Goal: Transaction & Acquisition: Purchase product/service

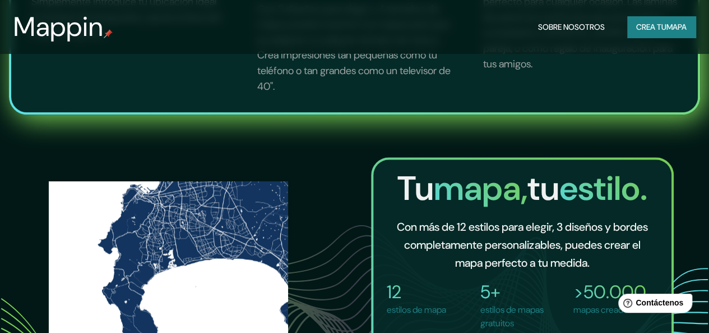
scroll to position [729, 0]
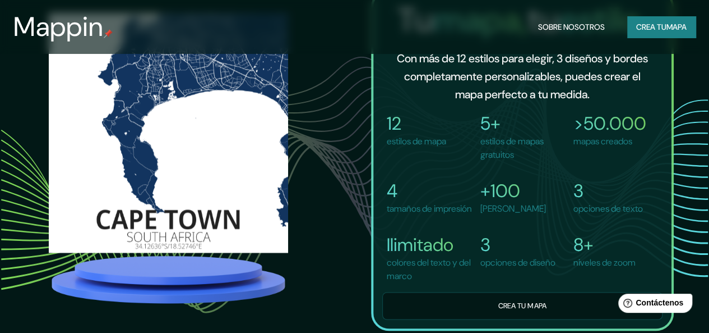
click at [639, 30] on font "Crea tu" at bounding box center [652, 27] width 30 height 10
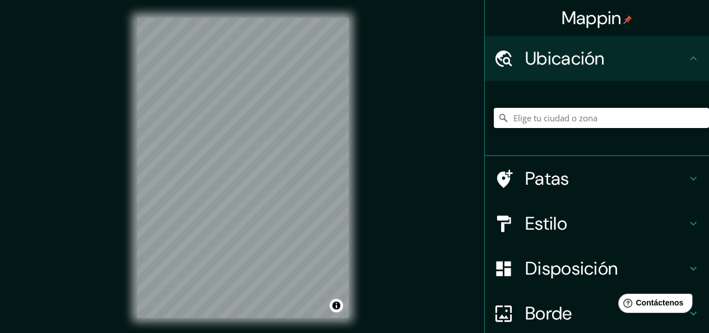
click at [524, 112] on input "Elige tu ciudad o zona" at bounding box center [601, 118] width 215 height 20
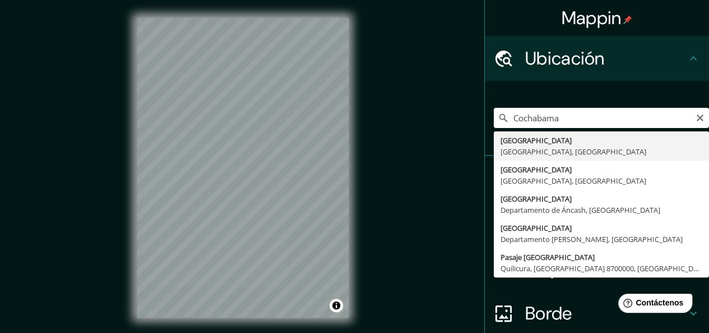
type input "[GEOGRAPHIC_DATA], [GEOGRAPHIC_DATA], [GEOGRAPHIC_DATA]"
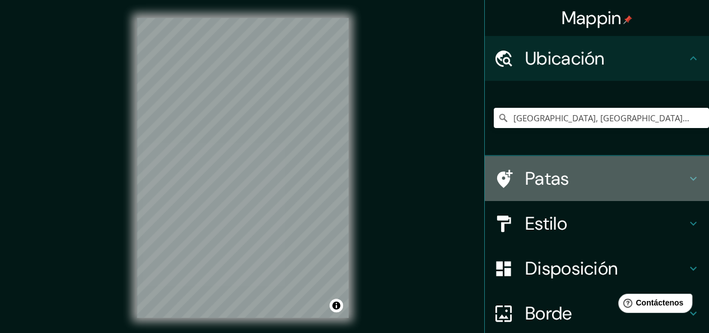
click at [551, 181] on font "Patas" at bounding box center [547, 179] width 44 height 24
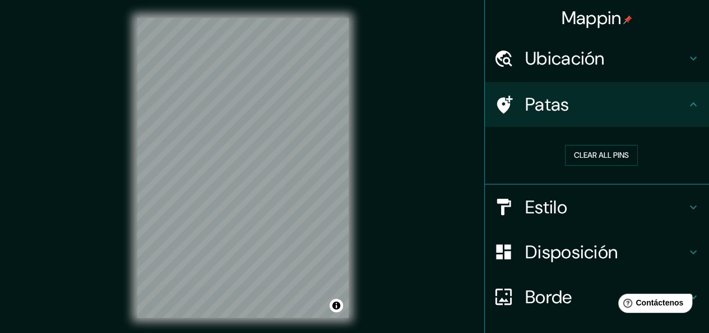
click at [690, 103] on icon at bounding box center [693, 104] width 7 height 4
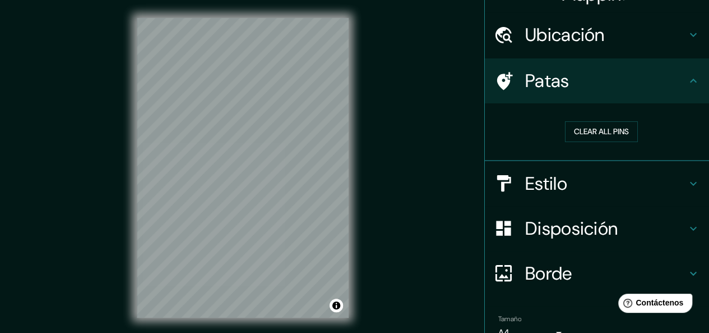
scroll to position [80, 0]
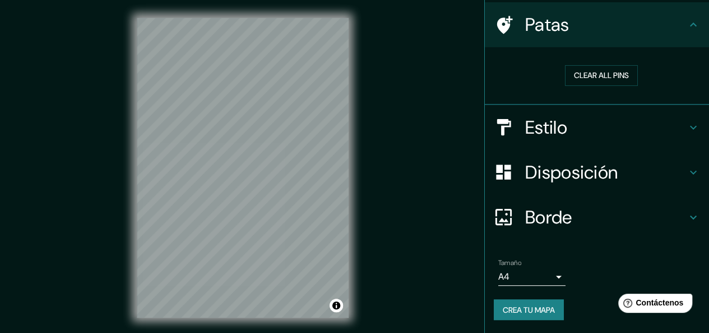
click at [533, 271] on body "Mappin Ubicación [GEOGRAPHIC_DATA], [GEOGRAPHIC_DATA], [GEOGRAPHIC_DATA] [GEOGR…" at bounding box center [354, 166] width 709 height 333
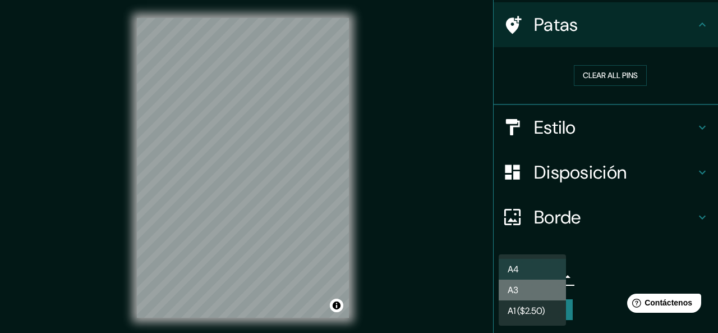
click at [524, 290] on li "A3" at bounding box center [532, 289] width 67 height 21
type input "a4"
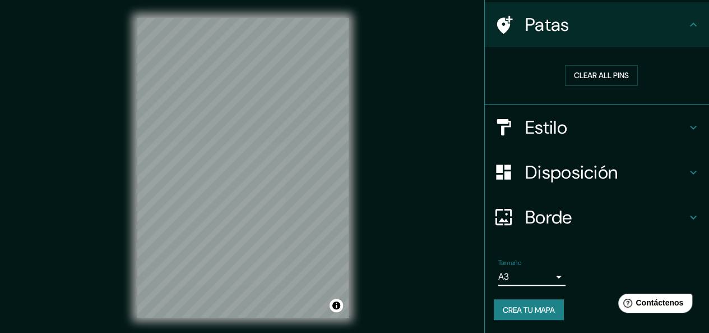
click at [588, 269] on div "Tamaño A3 a4" at bounding box center [597, 272] width 206 height 36
click at [546, 211] on font "Borde" at bounding box center [548, 217] width 47 height 24
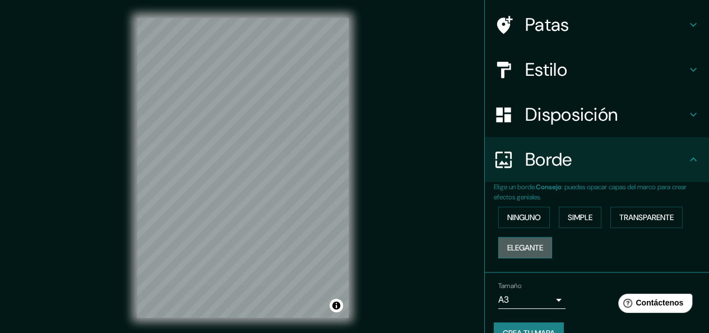
click at [537, 240] on font "Elegante" at bounding box center [526, 247] width 36 height 15
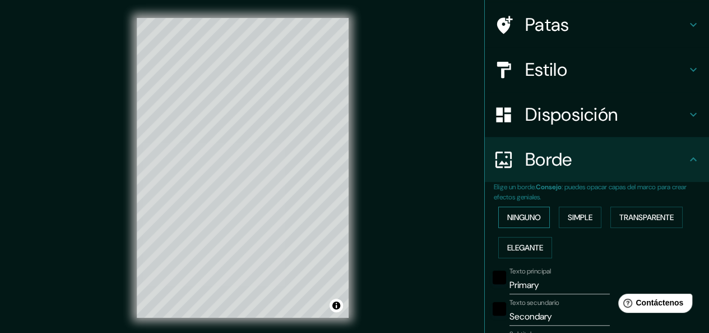
click at [518, 221] on font "Ninguno" at bounding box center [525, 217] width 34 height 10
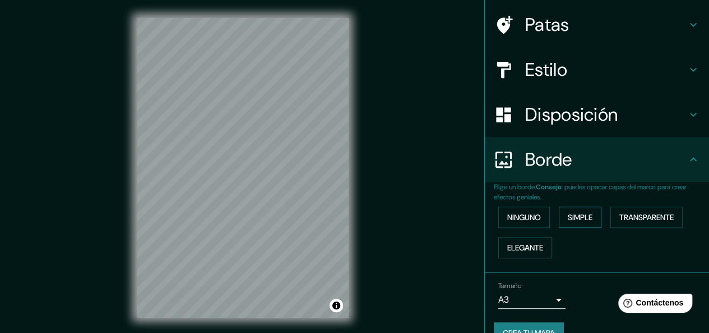
click at [576, 223] on font "Simple" at bounding box center [580, 217] width 25 height 15
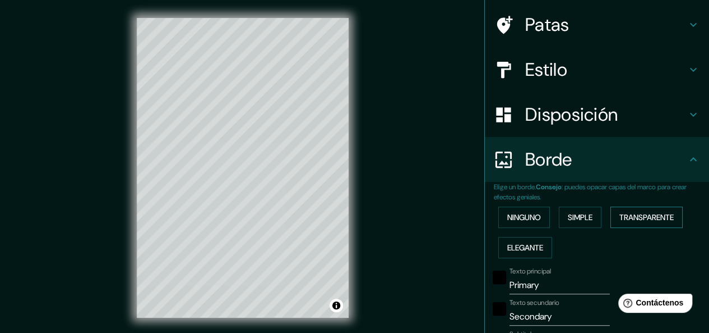
click at [631, 216] on font "Transparente" at bounding box center [647, 217] width 54 height 10
click at [523, 223] on font "Ninguno" at bounding box center [525, 217] width 34 height 15
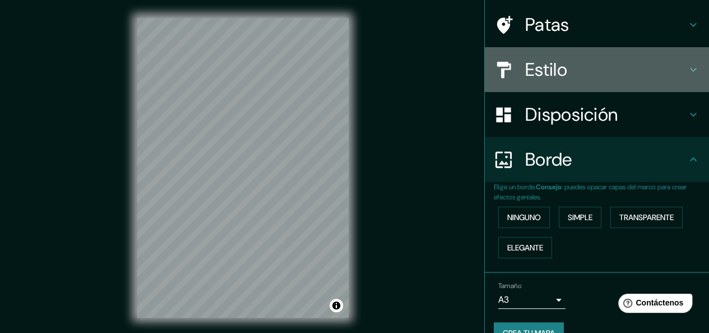
click at [543, 58] on font "Estilo" at bounding box center [546, 70] width 42 height 24
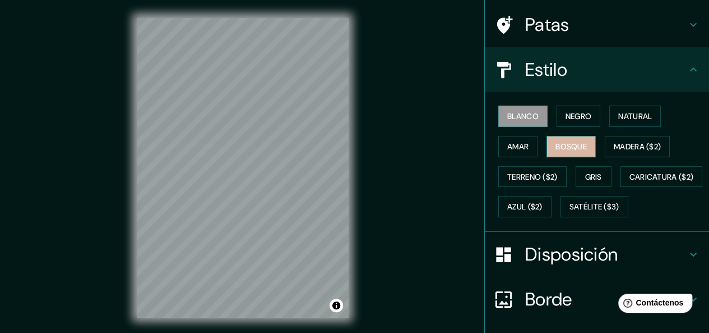
click at [556, 150] on font "Bosque" at bounding box center [571, 146] width 31 height 10
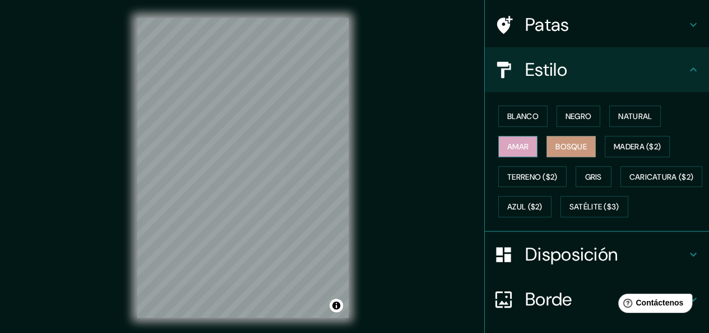
click at [514, 149] on font "Amar" at bounding box center [518, 146] width 21 height 10
click at [610, 121] on button "Natural" at bounding box center [636, 115] width 52 height 21
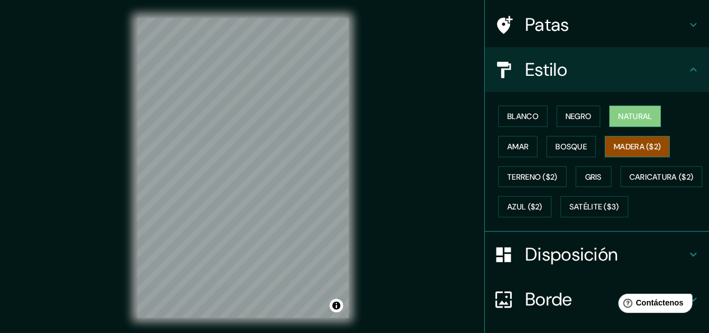
click at [618, 141] on font "Madera ($2)" at bounding box center [637, 146] width 47 height 10
click at [543, 202] on font "Azul ($2)" at bounding box center [525, 207] width 35 height 10
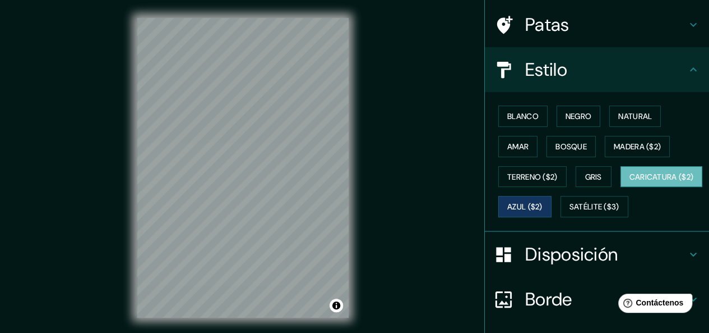
click at [630, 182] on font "Caricatura ($2)" at bounding box center [662, 177] width 64 height 10
click at [358, 286] on div "© Mapbox © OpenStreetMap Improve this map" at bounding box center [243, 167] width 248 height 335
click at [385, 227] on div "Mappin Ubicación [GEOGRAPHIC_DATA], [GEOGRAPHIC_DATA], [GEOGRAPHIC_DATA] Patas …" at bounding box center [354, 176] width 709 height 353
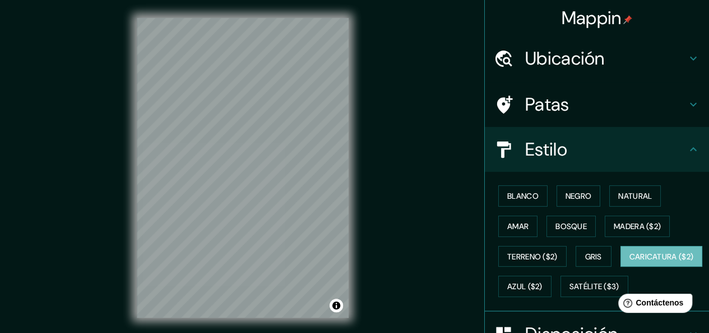
click at [579, 60] on font "Ubicación" at bounding box center [565, 59] width 80 height 24
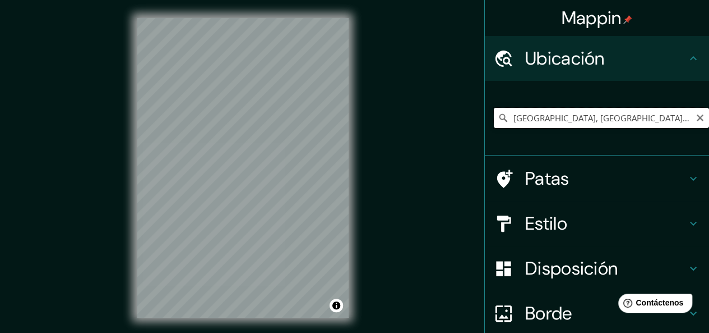
click at [656, 111] on input "[GEOGRAPHIC_DATA], [GEOGRAPHIC_DATA], [GEOGRAPHIC_DATA]" at bounding box center [601, 118] width 215 height 20
click at [696, 120] on icon "Claro" at bounding box center [700, 117] width 9 height 9
click at [529, 120] on input "Elige tu ciudad o zona" at bounding box center [601, 118] width 215 height 20
paste input "Pasaje la [PERSON_NAME], entre Guadalquivir y Portales . - [GEOGRAPHIC_DATA]"
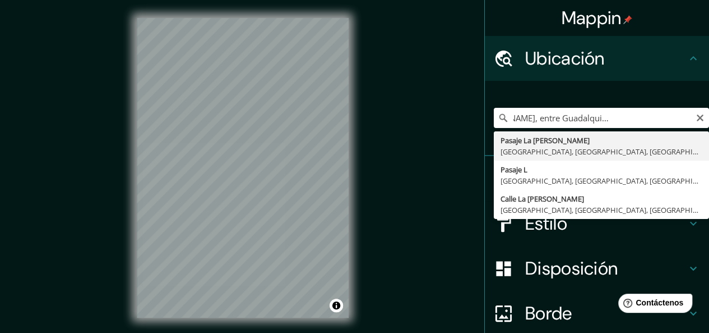
type input "Pasaje La [PERSON_NAME], [GEOGRAPHIC_DATA], [GEOGRAPHIC_DATA], [GEOGRAPHIC_DATA]"
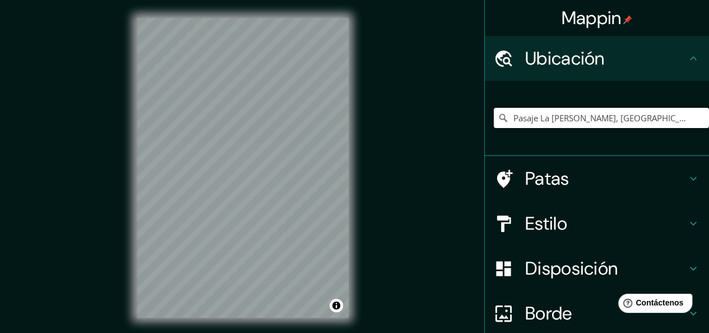
click at [544, 227] on font "Estilo" at bounding box center [546, 223] width 42 height 24
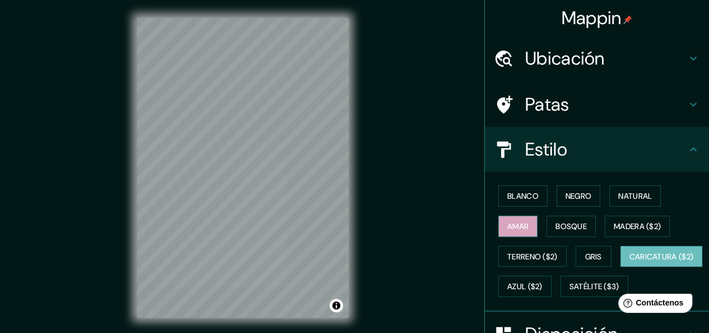
click at [527, 223] on button "Amar" at bounding box center [518, 225] width 39 height 21
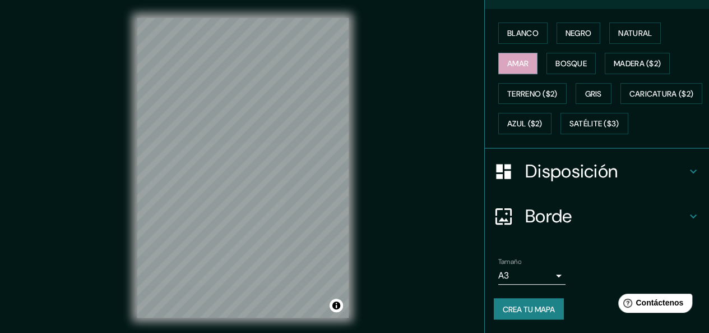
click at [542, 176] on font "Disposición" at bounding box center [571, 171] width 93 height 24
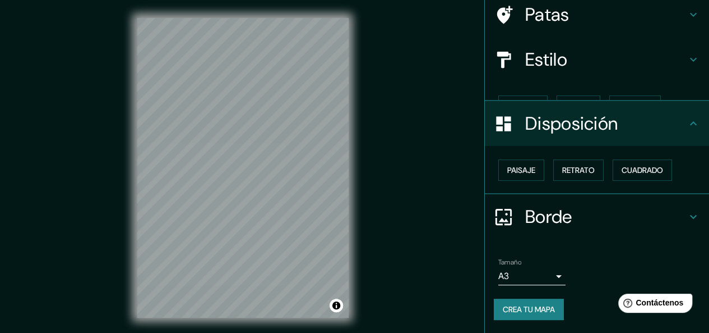
scroll to position [71, 0]
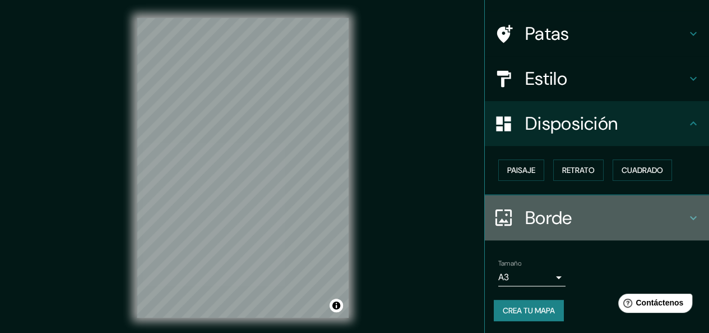
click at [579, 225] on h4 "Borde" at bounding box center [606, 217] width 162 height 22
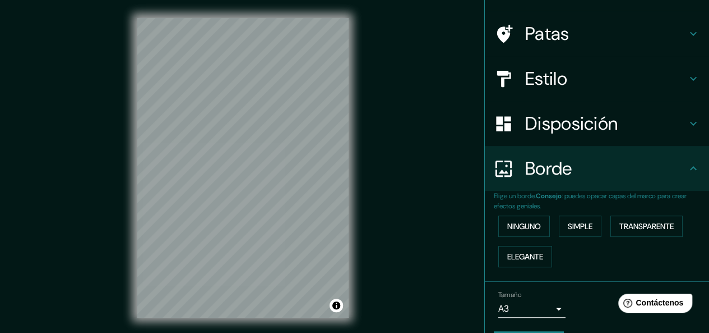
click at [546, 136] on div "Disposición" at bounding box center [597, 123] width 224 height 45
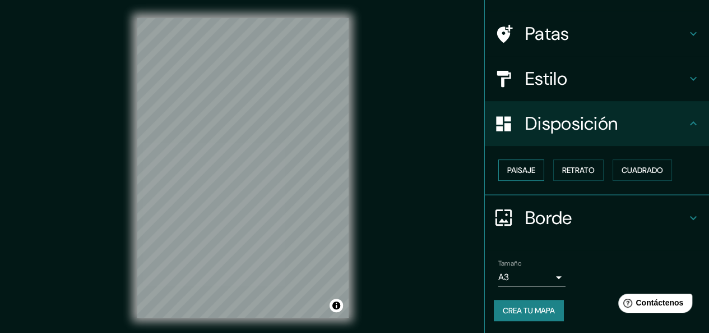
click at [526, 166] on font "Paisaje" at bounding box center [522, 170] width 28 height 10
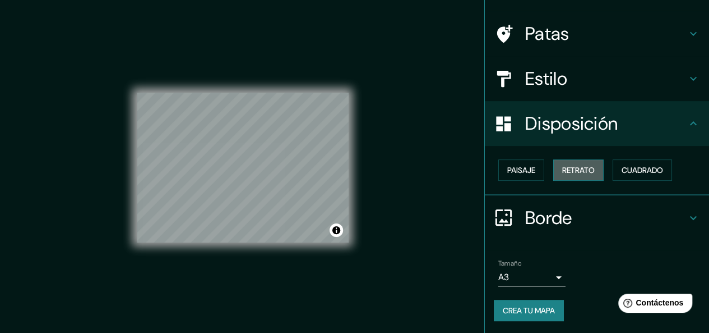
click at [562, 170] on font "Retrato" at bounding box center [578, 170] width 33 height 10
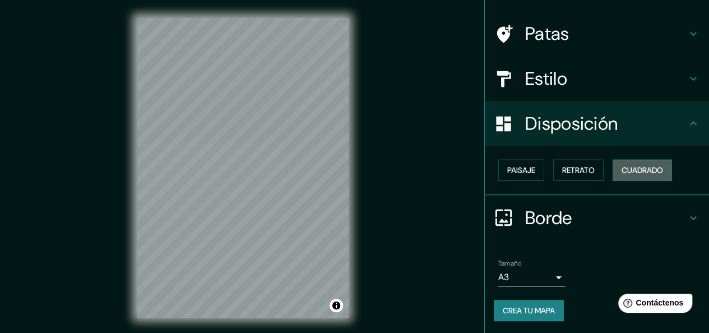
click at [631, 173] on font "Cuadrado" at bounding box center [642, 170] width 41 height 10
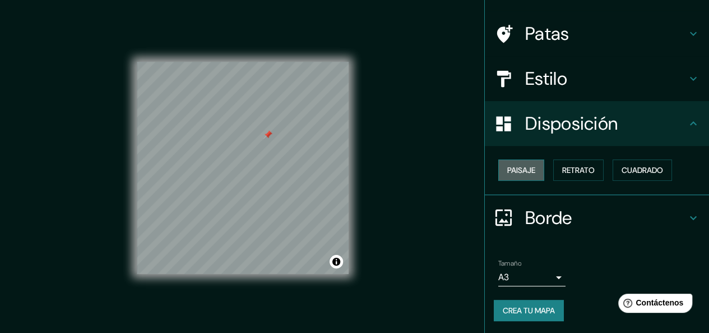
click at [508, 167] on font "Paisaje" at bounding box center [522, 170] width 28 height 10
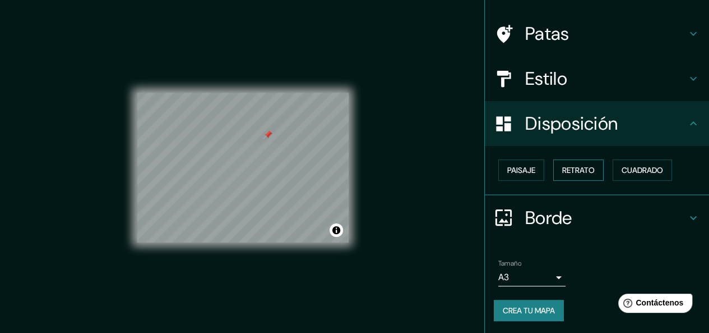
click at [563, 176] on font "Retrato" at bounding box center [578, 170] width 33 height 15
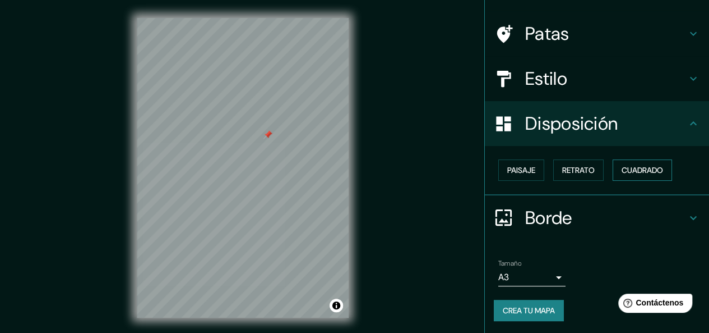
click at [622, 172] on font "Cuadrado" at bounding box center [642, 170] width 41 height 10
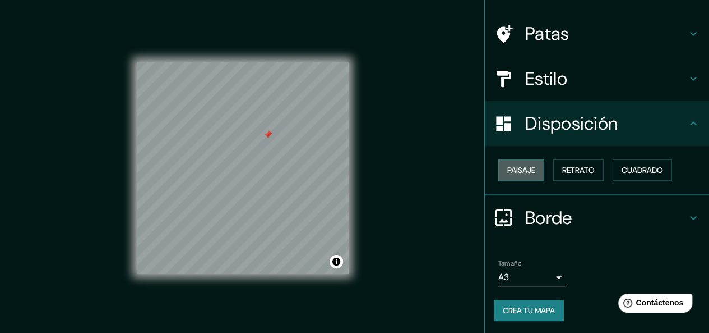
click at [514, 167] on font "Paisaje" at bounding box center [522, 170] width 28 height 10
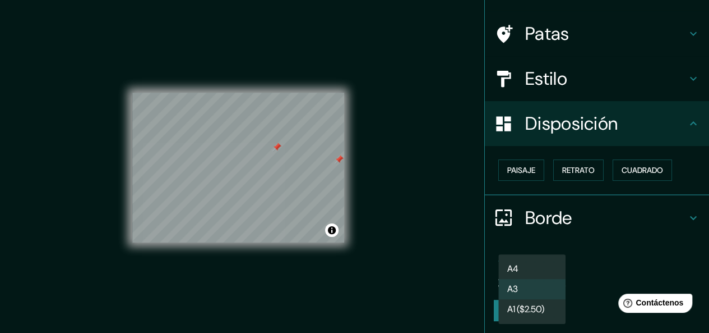
click at [545, 273] on body "Mappin Ubicación Pasaje La [PERSON_NAME], [GEOGRAPHIC_DATA], [GEOGRAPHIC_DATA],…" at bounding box center [354, 166] width 709 height 333
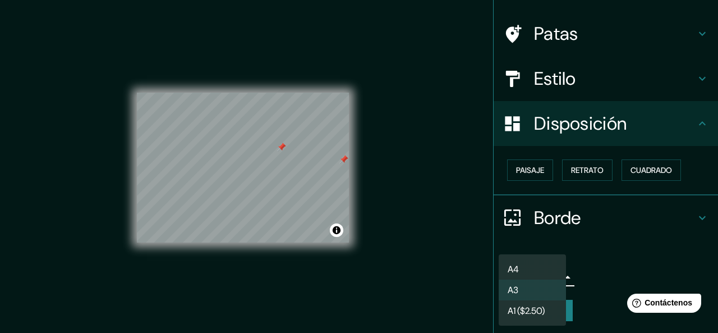
click at [534, 271] on li "A4" at bounding box center [532, 269] width 67 height 21
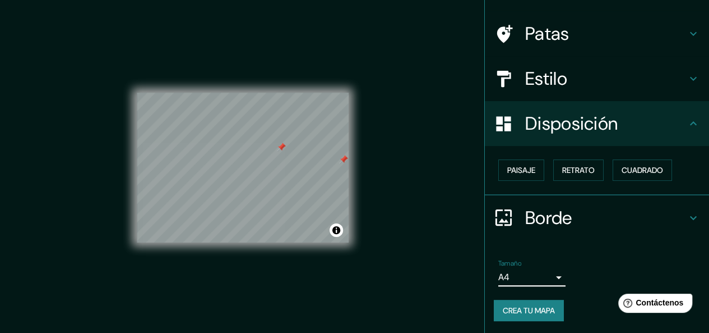
click at [534, 271] on body "Mappin Ubicación Pasaje La [PERSON_NAME], [GEOGRAPHIC_DATA], [GEOGRAPHIC_DATA],…" at bounding box center [354, 166] width 709 height 333
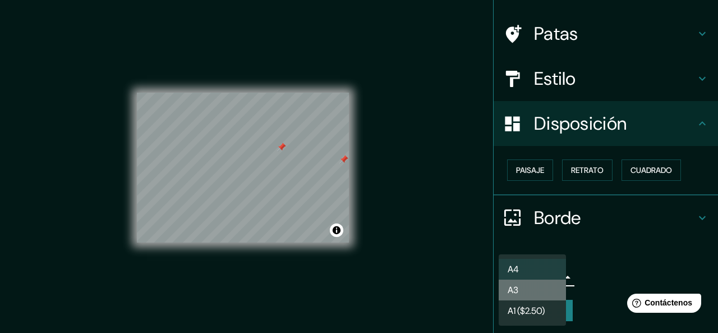
click at [545, 287] on li "A3" at bounding box center [532, 289] width 67 height 21
type input "a4"
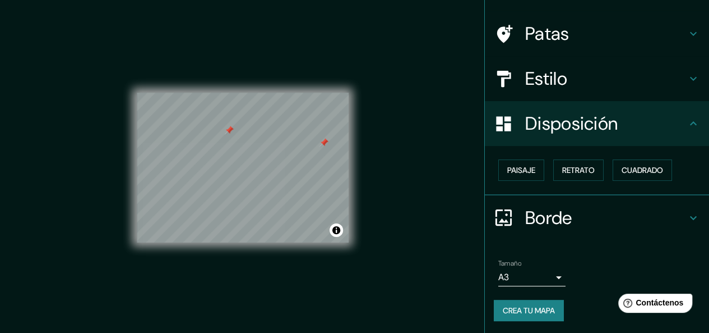
click at [231, 134] on div at bounding box center [229, 130] width 9 height 9
click at [253, 155] on div at bounding box center [251, 151] width 9 height 9
click at [296, 158] on div at bounding box center [293, 159] width 9 height 9
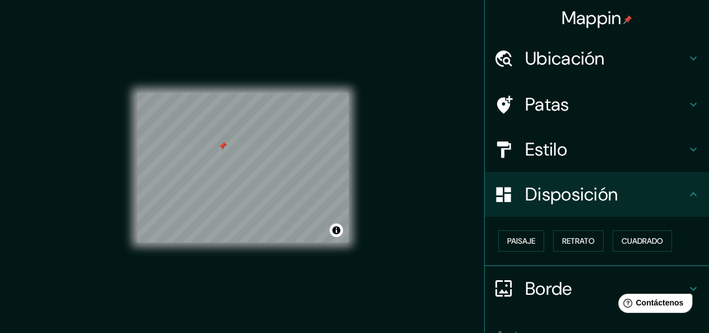
click at [525, 102] on font "Patas" at bounding box center [547, 105] width 44 height 24
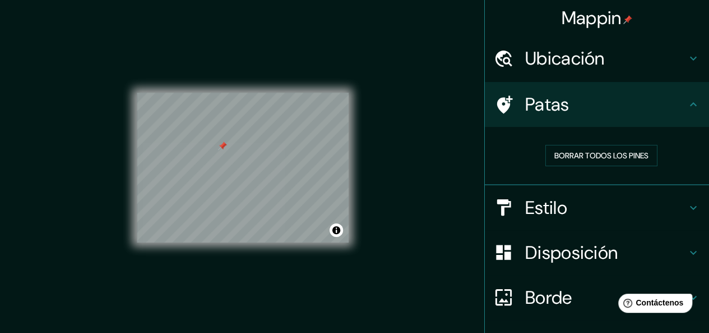
click at [548, 198] on font "Estilo" at bounding box center [546, 208] width 42 height 24
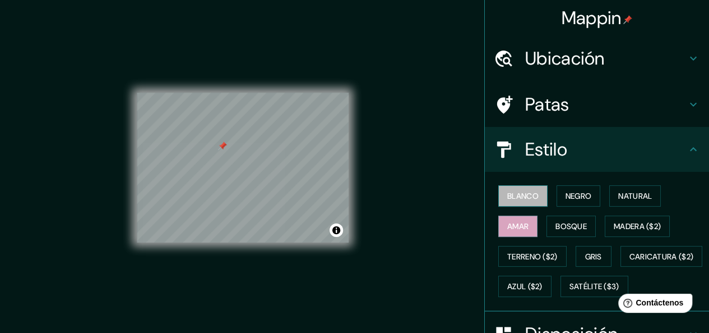
click at [508, 194] on font "Blanco" at bounding box center [523, 196] width 31 height 10
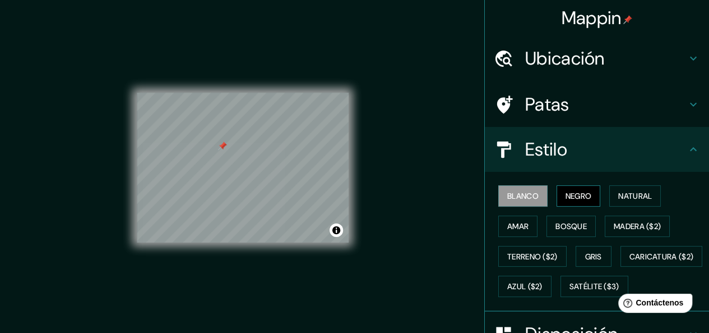
click at [566, 194] on font "Negro" at bounding box center [579, 196] width 26 height 10
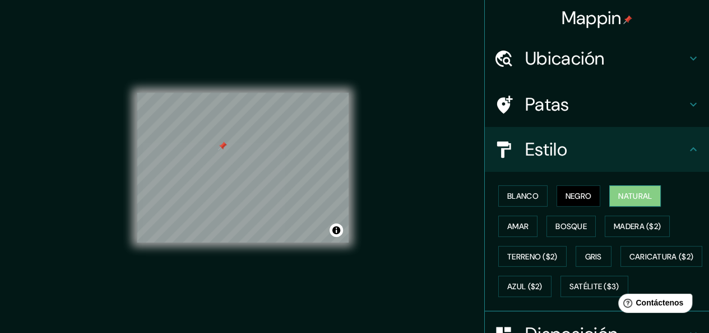
click at [610, 196] on button "Natural" at bounding box center [636, 195] width 52 height 21
click at [515, 219] on font "Amar" at bounding box center [518, 226] width 21 height 15
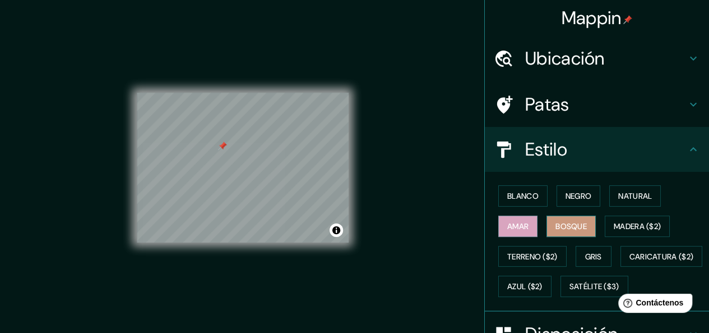
click at [556, 224] on font "Bosque" at bounding box center [571, 226] width 31 height 10
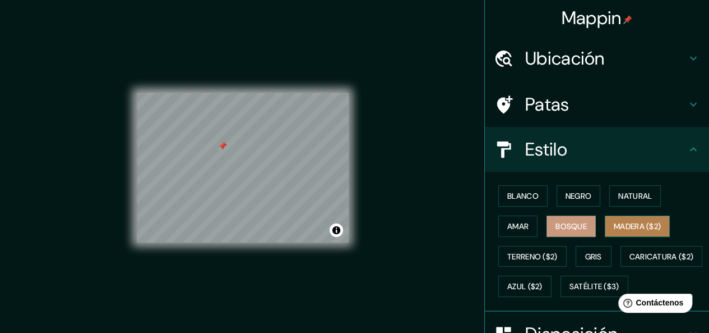
click at [614, 227] on font "Madera ($2)" at bounding box center [637, 226] width 47 height 10
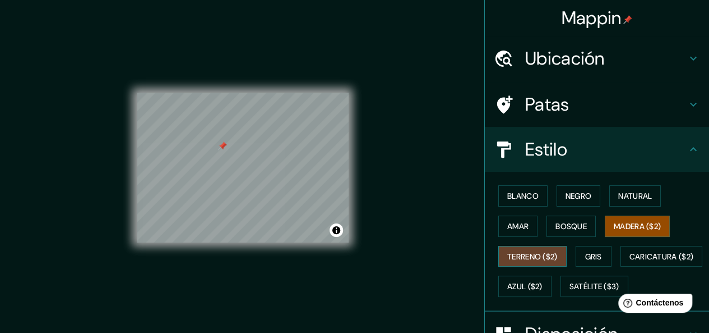
click at [523, 249] on font "Terreno ($2)" at bounding box center [533, 256] width 50 height 15
click at [576, 255] on button "Gris" at bounding box center [594, 256] width 36 height 21
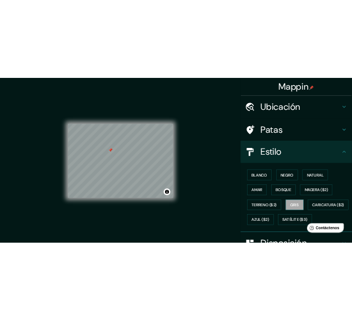
scroll to position [112, 0]
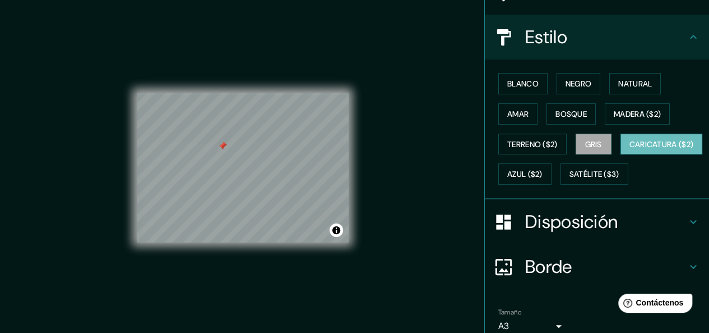
click at [630, 151] on font "Caricatura ($2)" at bounding box center [662, 144] width 64 height 15
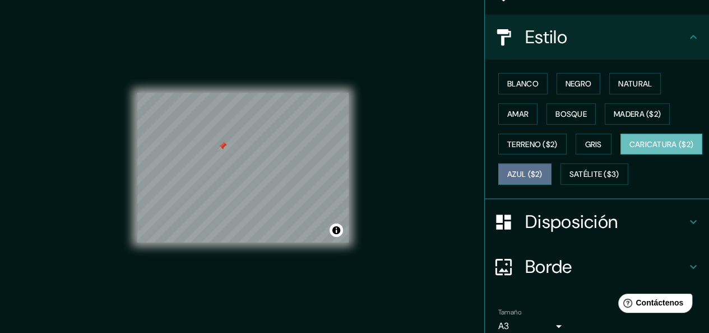
click at [552, 167] on button "Azul ($2)" at bounding box center [525, 173] width 53 height 21
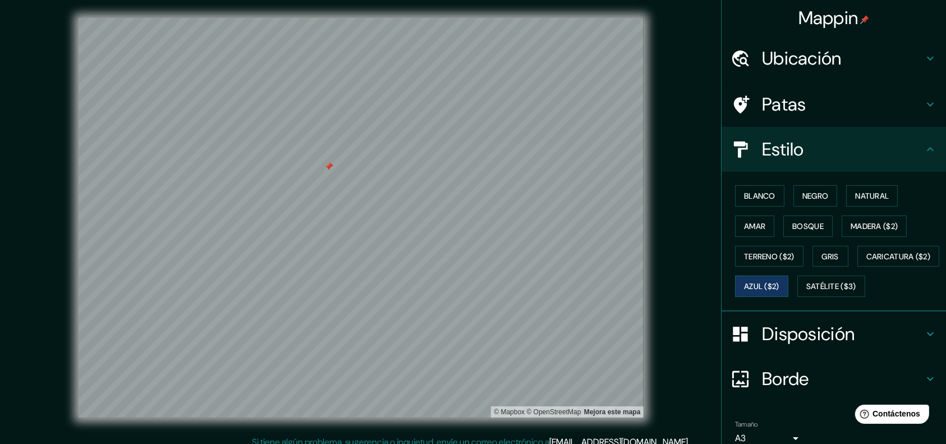
scroll to position [9, 0]
